Goal: Information Seeking & Learning: Find specific fact

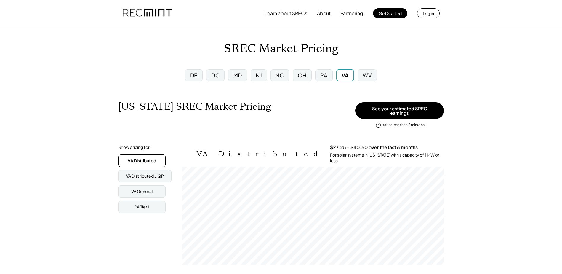
scroll to position [98, 262]
drag, startPoint x: 227, startPoint y: 49, endPoint x: 256, endPoint y: 49, distance: 29.0
click at [256, 49] on h1 "SREC Market Pricing" at bounding box center [281, 49] width 114 height 14
drag, startPoint x: 256, startPoint y: 49, endPoint x: 252, endPoint y: 60, distance: 11.9
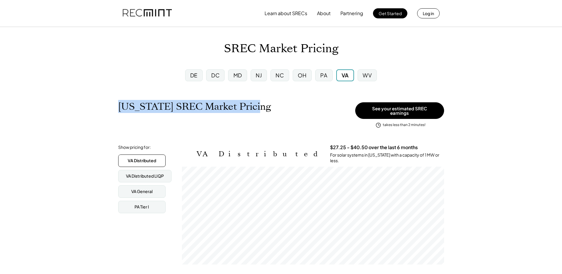
drag, startPoint x: 250, startPoint y: 107, endPoint x: 118, endPoint y: 107, distance: 131.6
click at [118, 107] on h1 "[US_STATE] SREC Market Pricing" at bounding box center [194, 107] width 153 height 12
drag, startPoint x: 118, startPoint y: 107, endPoint x: 111, endPoint y: 120, distance: 14.6
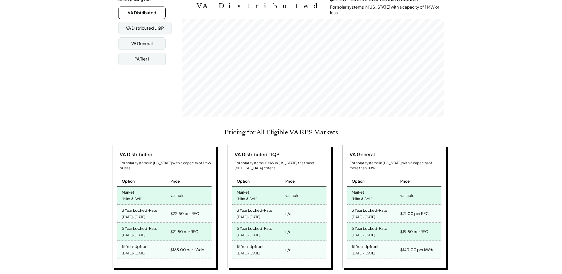
scroll to position [148, 0]
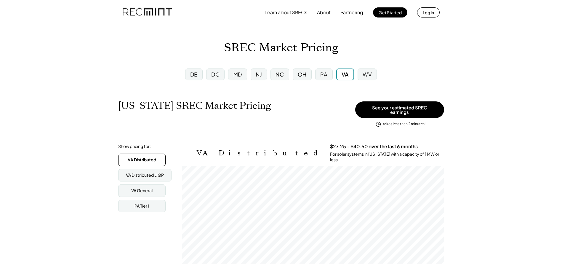
scroll to position [0, 0]
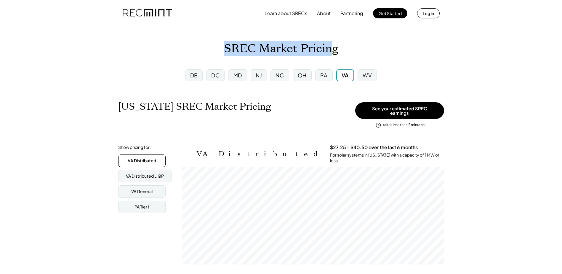
drag, startPoint x: 227, startPoint y: 48, endPoint x: 335, endPoint y: 45, distance: 108.2
click at [335, 45] on h1 "SREC Market Pricing" at bounding box center [281, 49] width 114 height 14
drag, startPoint x: 335, startPoint y: 45, endPoint x: 346, endPoint y: 49, distance: 11.2
click at [346, 49] on div "SREC Market Pricing" at bounding box center [281, 49] width 562 height 14
click at [341, 51] on div "SREC Market Pricing" at bounding box center [281, 49] width 562 height 14
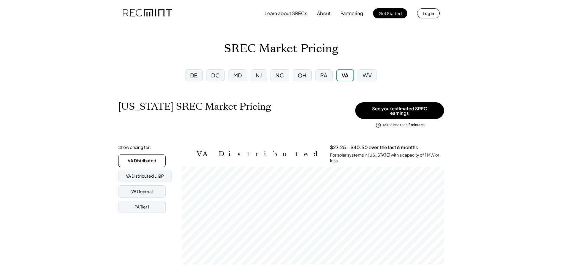
click at [173, 52] on div "SREC Market Pricing" at bounding box center [281, 49] width 562 height 14
